Goal: Navigation & Orientation: Go to known website

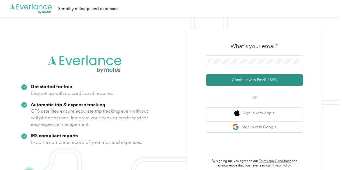
click at [248, 80] on button "Continue with Email / SSO" at bounding box center [254, 79] width 97 height 11
